Goal: Navigation & Orientation: Find specific page/section

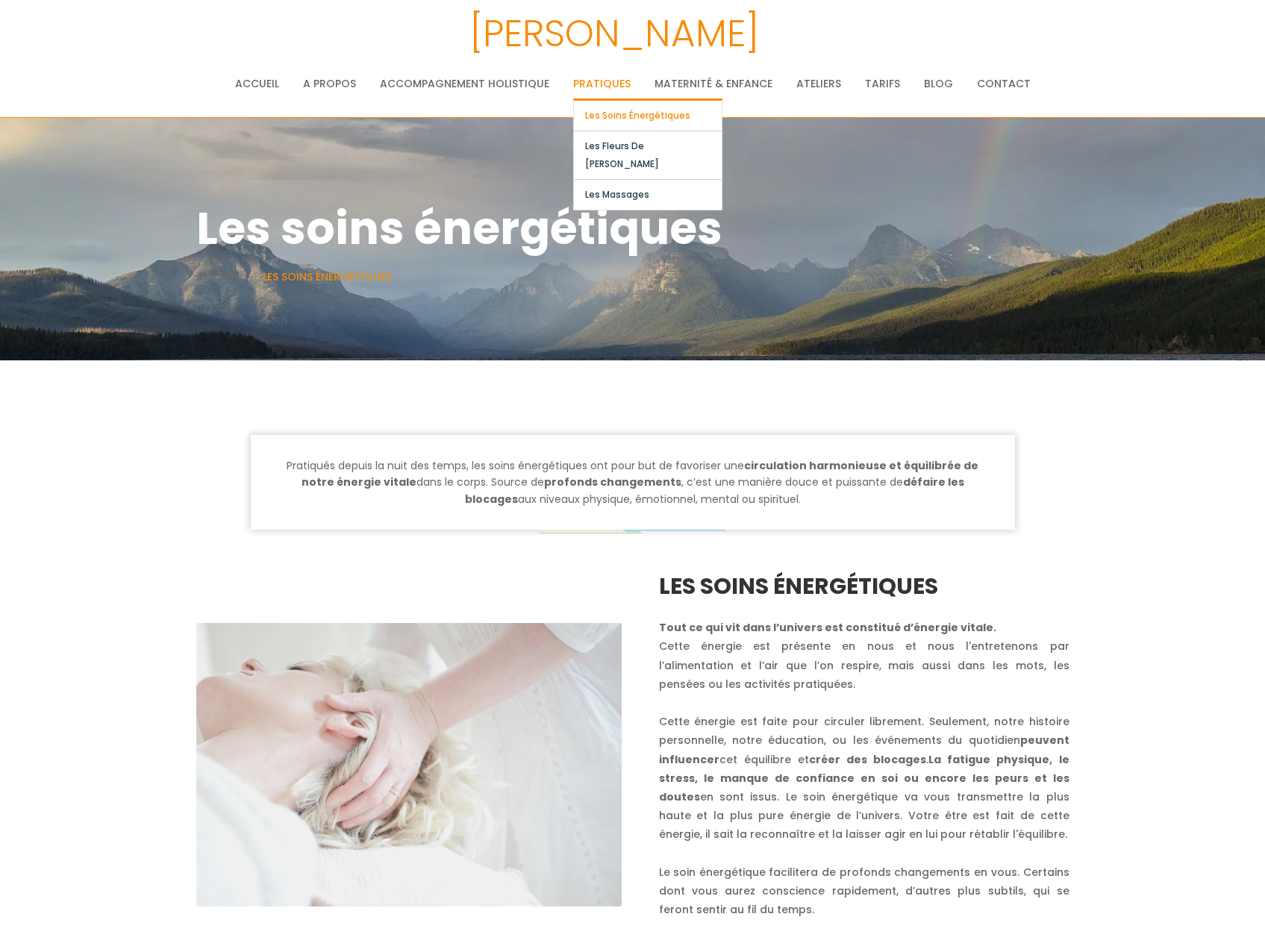
click at [621, 113] on link "Les soins énergétiques" at bounding box center [647, 116] width 148 height 29
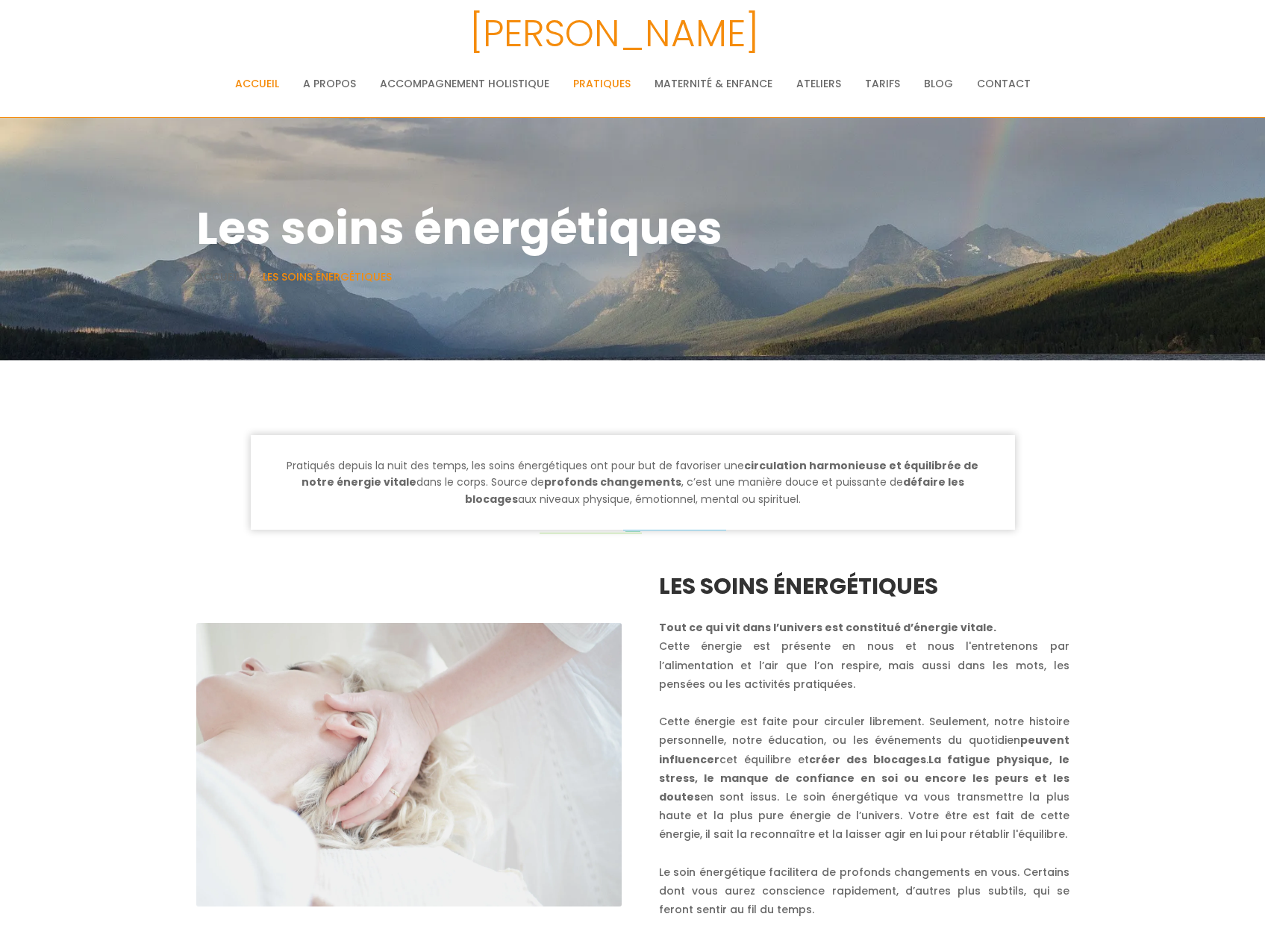
click at [256, 78] on link "Accueil" at bounding box center [257, 84] width 44 height 29
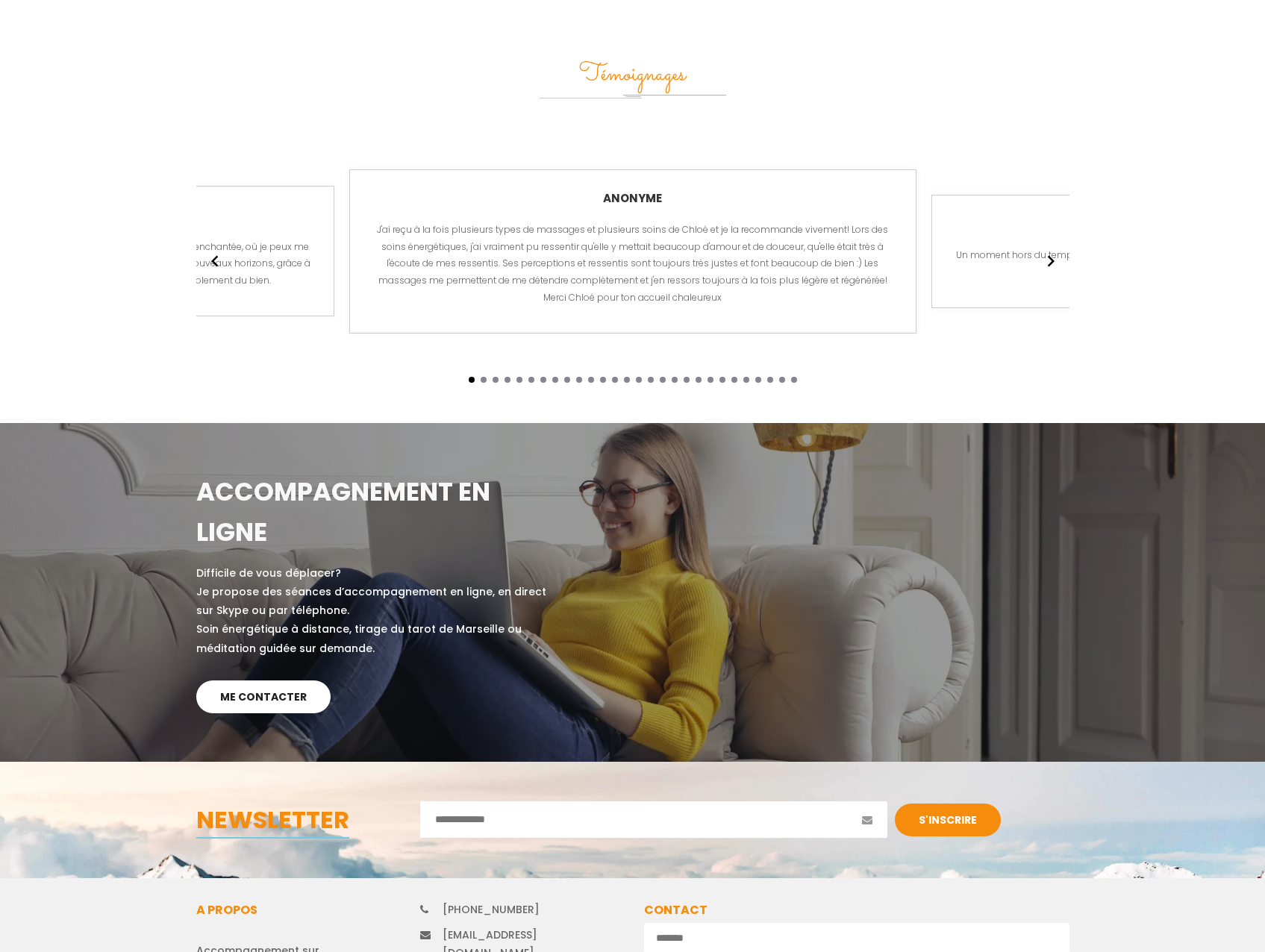
scroll to position [2953, 0]
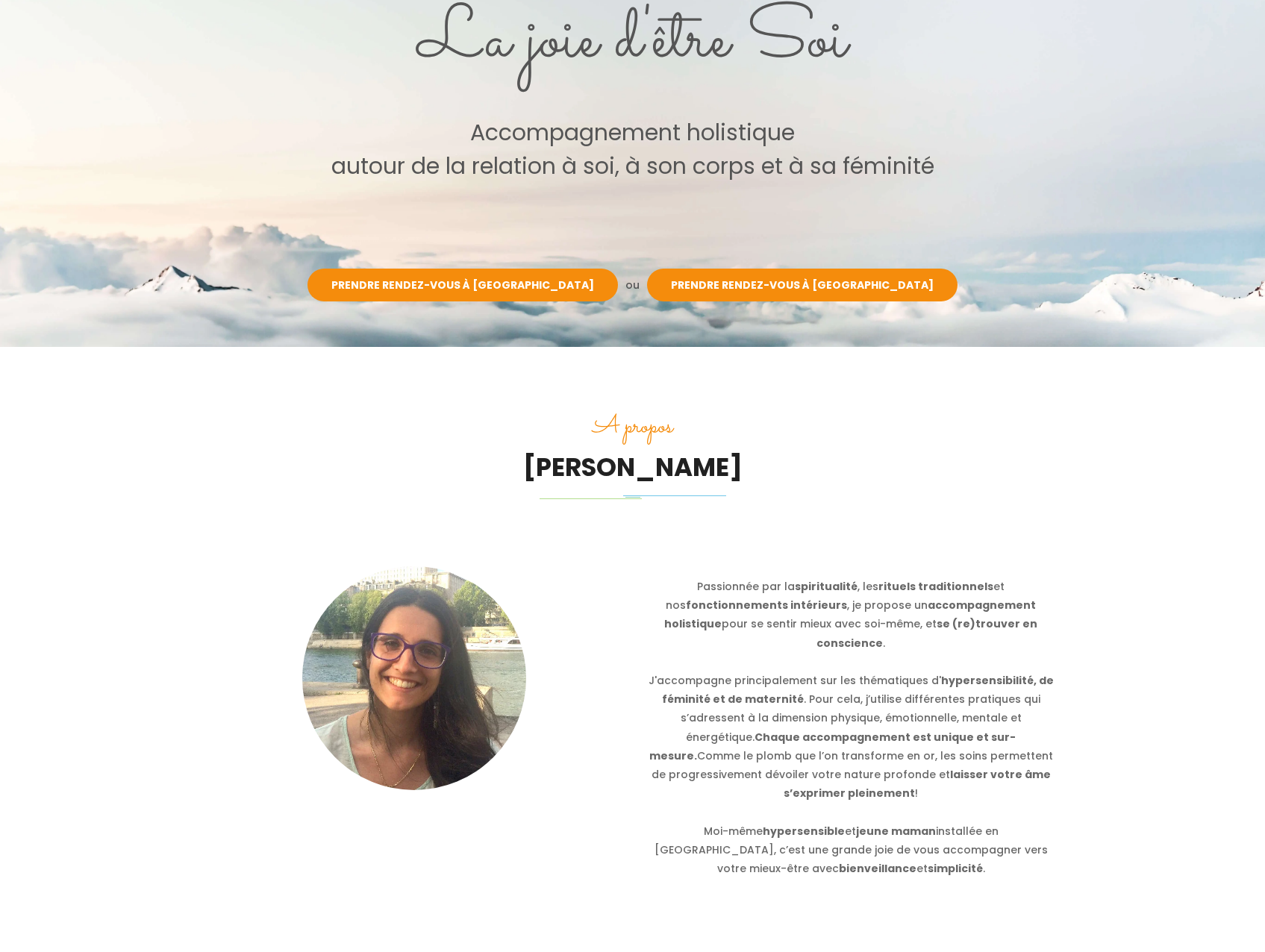
scroll to position [0, 0]
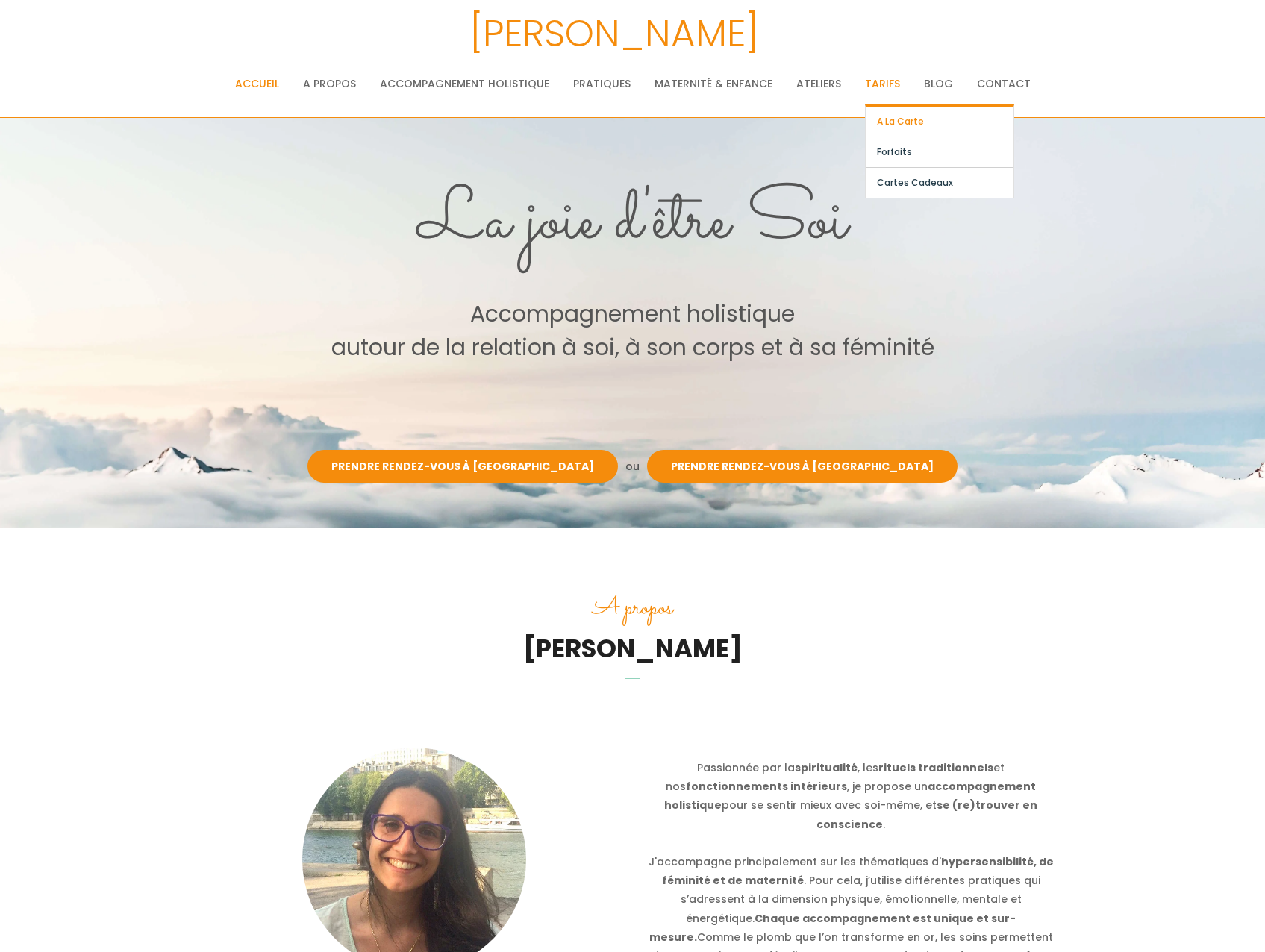
click at [880, 118] on link "A la carte" at bounding box center [940, 121] width 148 height 29
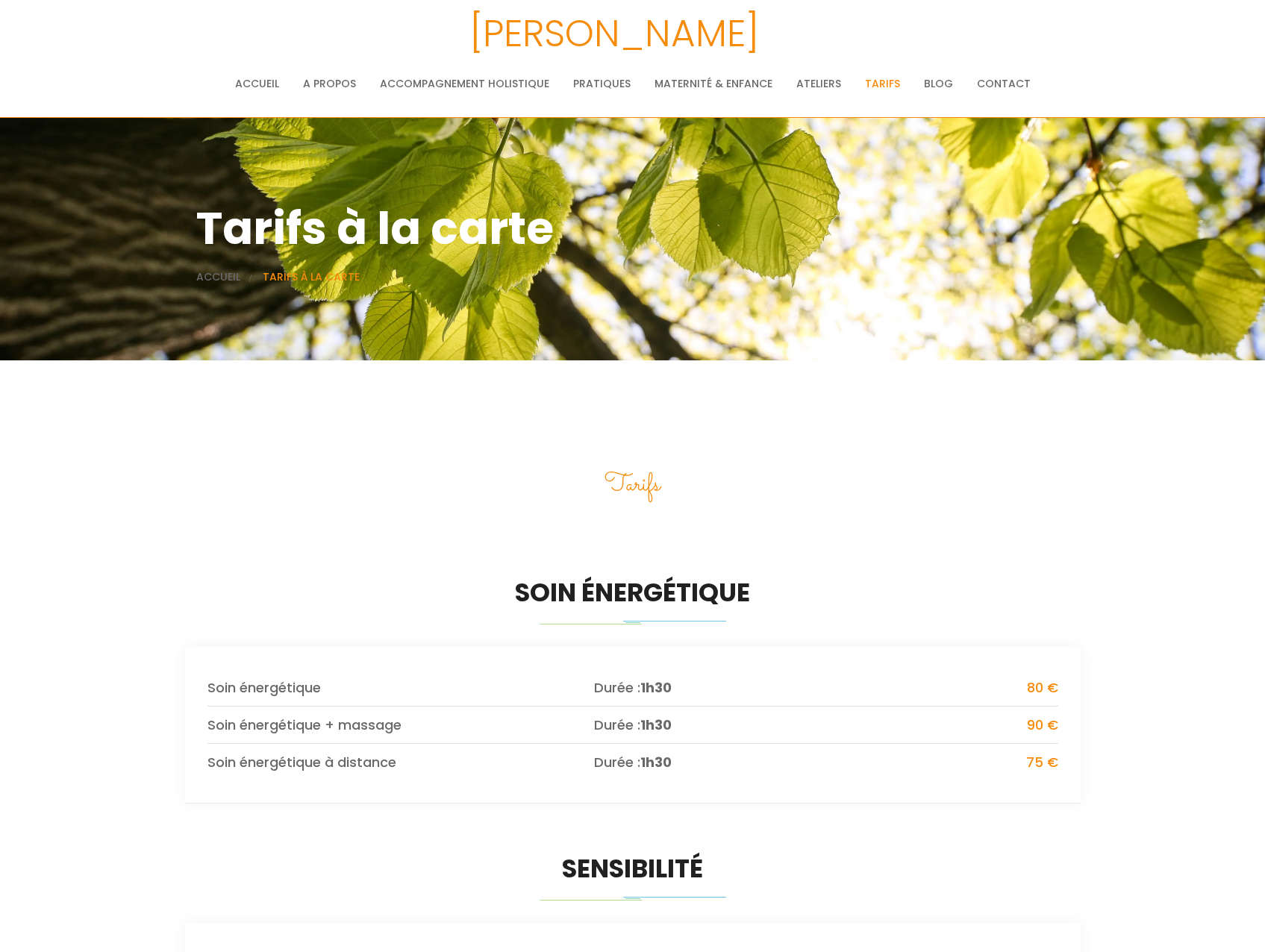
click at [621, 21] on h3 "[PERSON_NAME]" at bounding box center [614, 33] width 1145 height 60
click at [621, 29] on h3 "[PERSON_NAME]" at bounding box center [614, 33] width 1145 height 60
click at [550, 42] on h3 "[PERSON_NAME]" at bounding box center [614, 33] width 1145 height 60
click at [269, 76] on link "Accueil" at bounding box center [257, 84] width 44 height 29
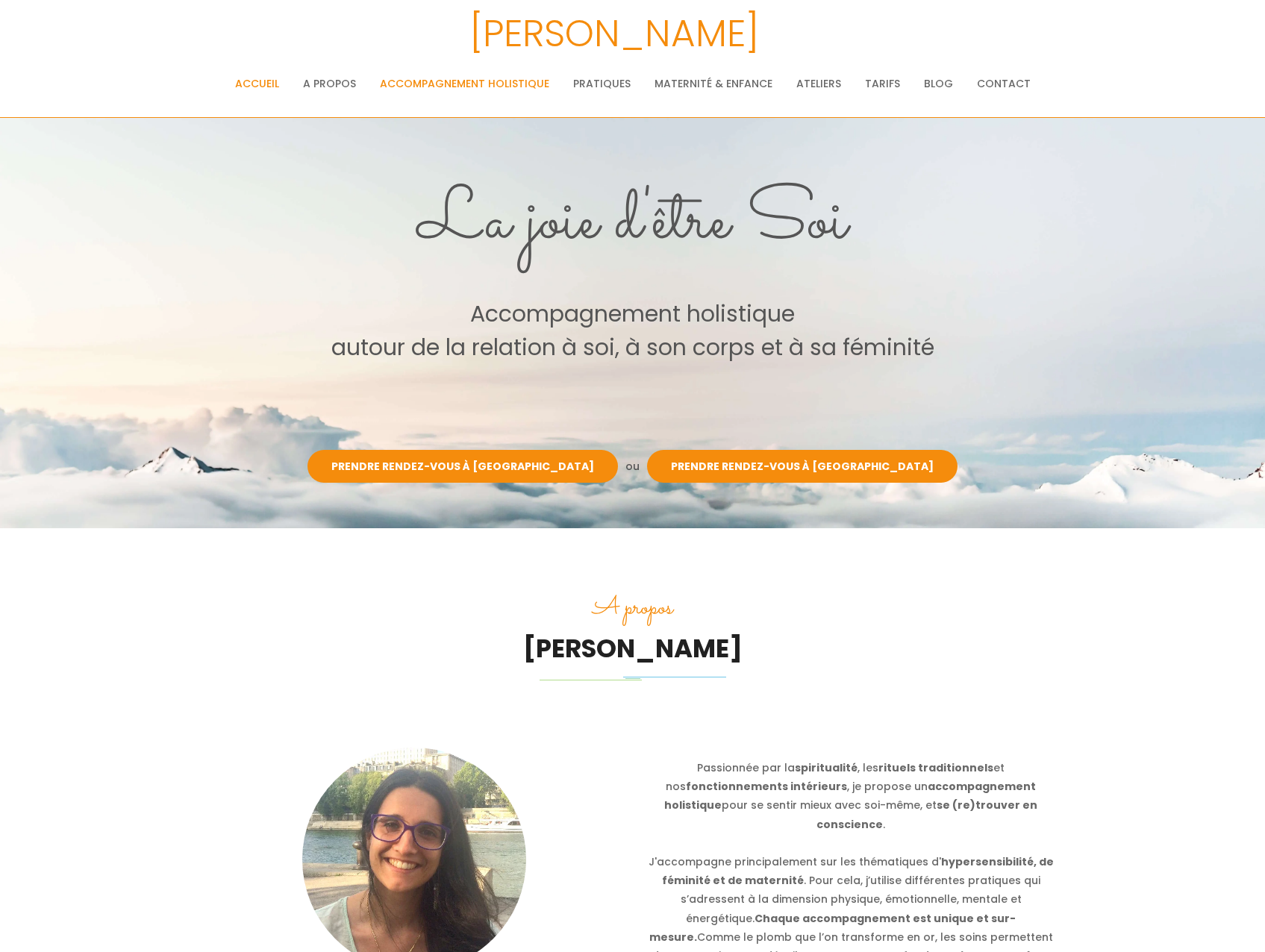
click at [507, 85] on link "Accompagnement holistique" at bounding box center [464, 84] width 169 height 29
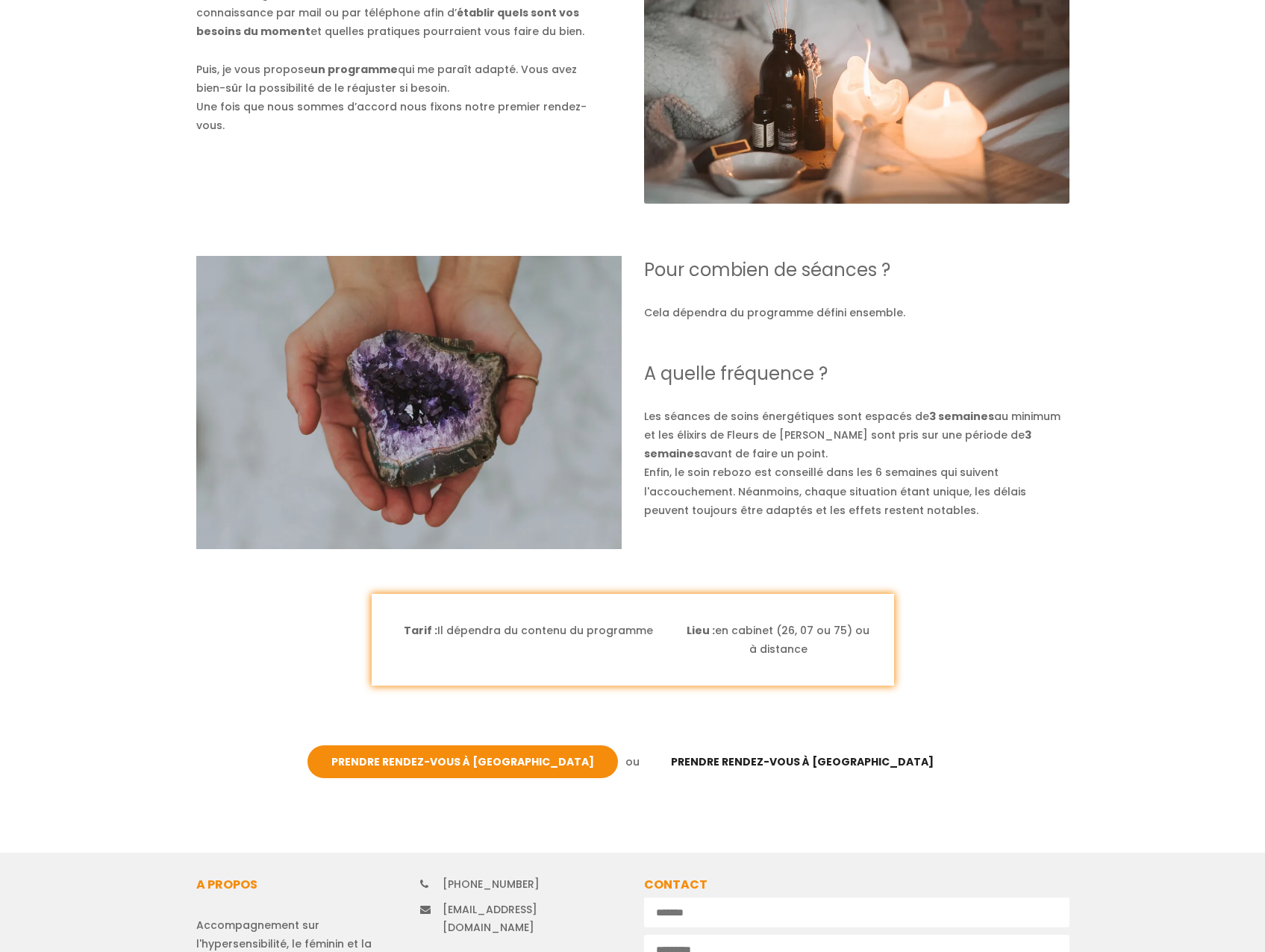
scroll to position [1268, 0]
